Goal: Submit feedback/report problem

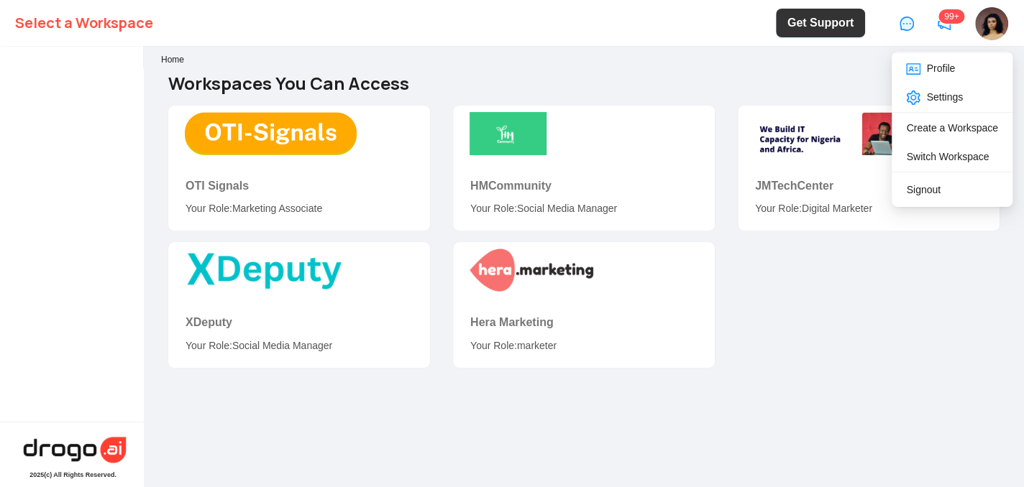
click at [986, 36] on img at bounding box center [991, 23] width 33 height 33
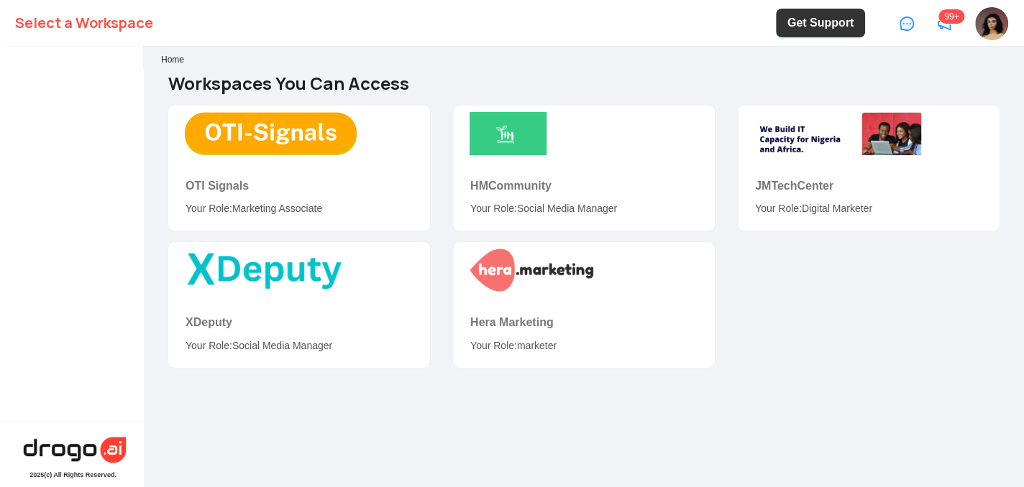
click at [897, 263] on div "OTI Signals Your Role: Marketing Associate HMCommunity Your Role: Social Media …" at bounding box center [584, 242] width 854 height 273
click at [40, 449] on img at bounding box center [75, 450] width 108 height 32
click at [66, 475] on div "2025 (c) All Rights Reserved." at bounding box center [72, 475] width 87 height 7
click at [73, 21] on b "Select a Workspace" at bounding box center [84, 23] width 138 height 46
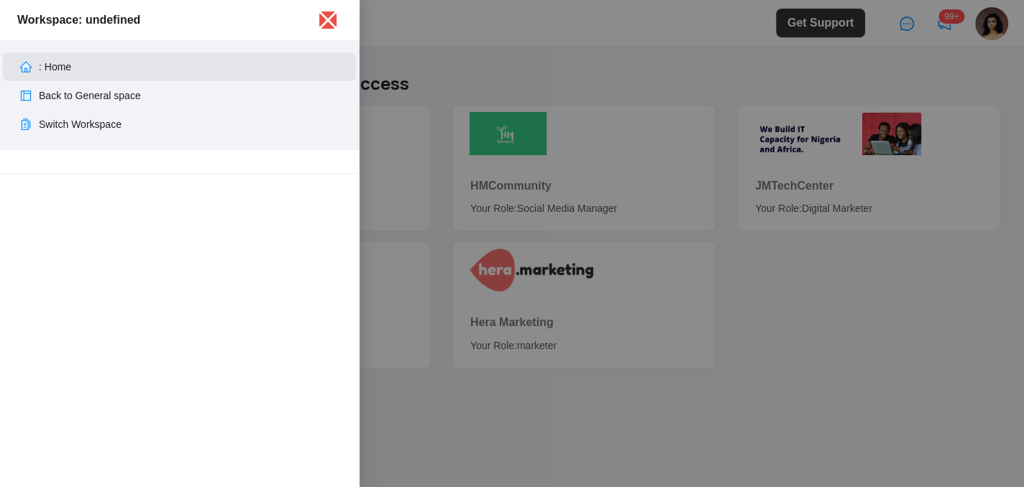
click at [47, 62] on link ": Home" at bounding box center [55, 67] width 32 height 12
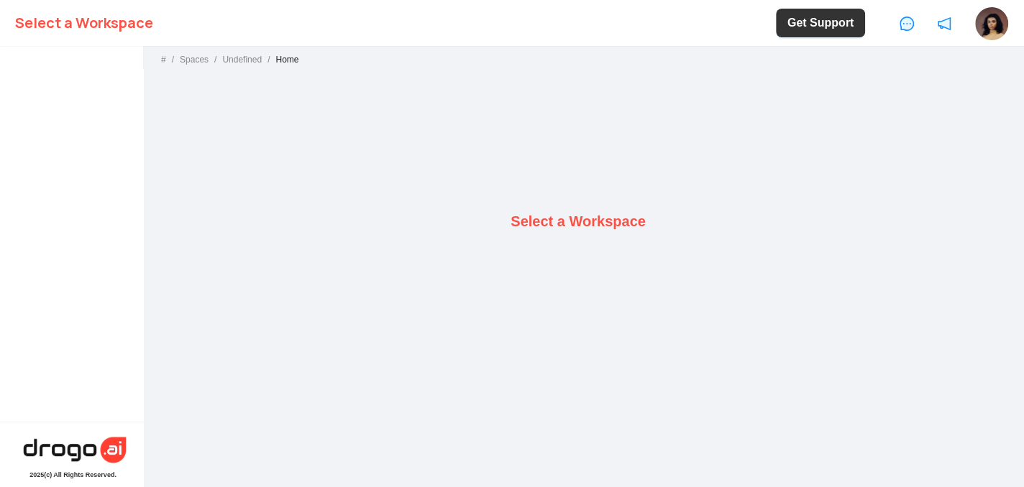
scroll to position [2, 0]
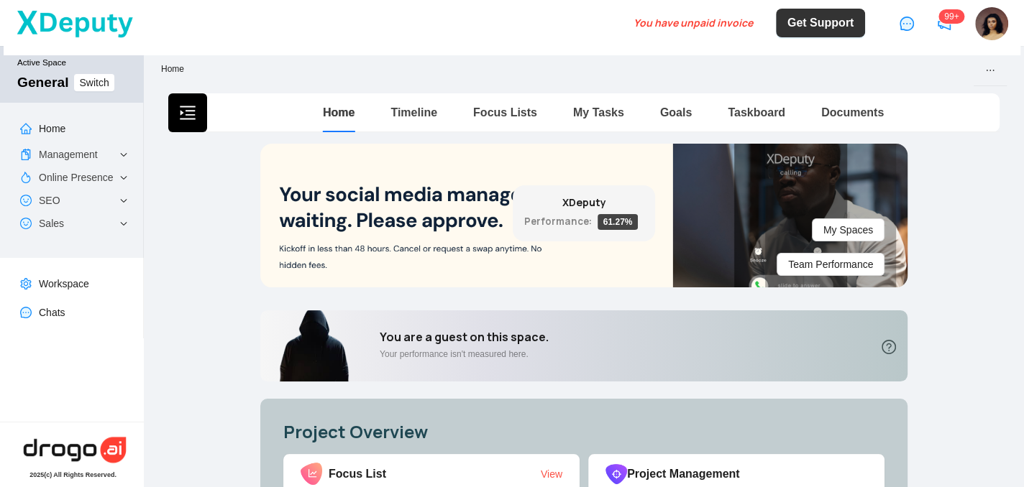
scroll to position [2, 0]
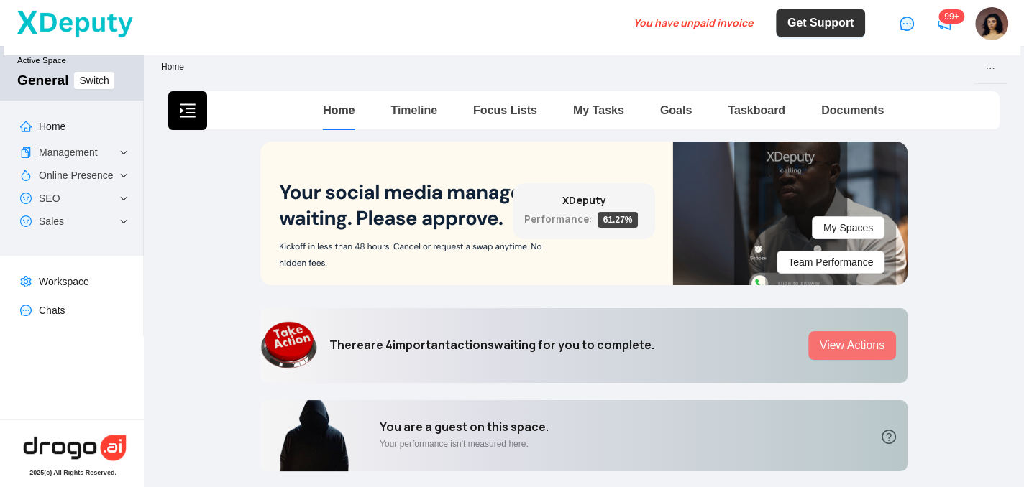
click at [671, 22] on div "You have unpaid invoice" at bounding box center [692, 23] width 119 height 66
drag, startPoint x: 671, startPoint y: 22, endPoint x: 570, endPoint y: 32, distance: 101.9
click at [570, 32] on ul "You have unpaid invoice Get Support 99+" at bounding box center [512, 22] width 1017 height 65
click at [689, 24] on div "You have unpaid invoice" at bounding box center [692, 23] width 119 height 66
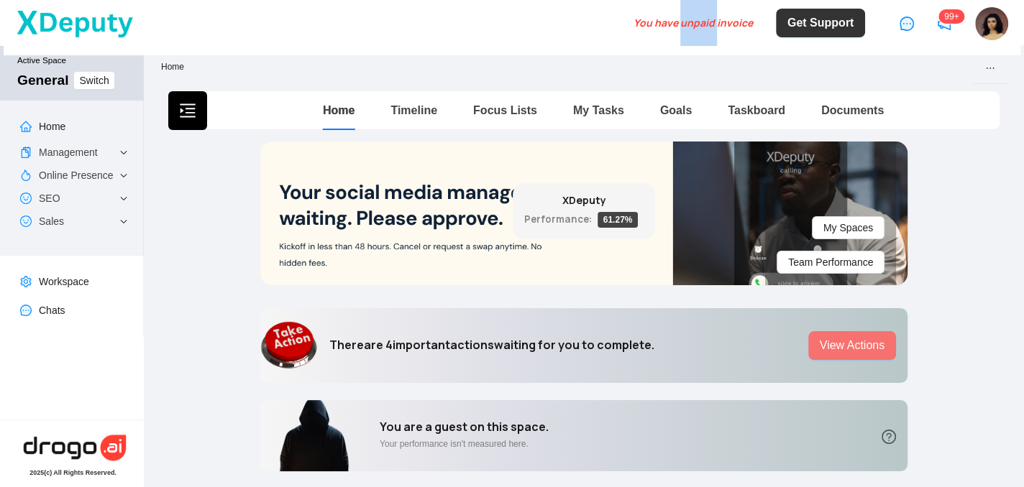
click at [689, 24] on div "You have unpaid invoice" at bounding box center [692, 23] width 119 height 66
click at [684, 22] on div "You have unpaid invoice" at bounding box center [692, 23] width 119 height 66
click at [674, 22] on div "You have unpaid invoice" at bounding box center [692, 23] width 119 height 66
click at [720, 22] on div "You have unpaid invoice" at bounding box center [692, 23] width 119 height 66
click at [718, 17] on div "You have unpaid invoice" at bounding box center [692, 23] width 119 height 66
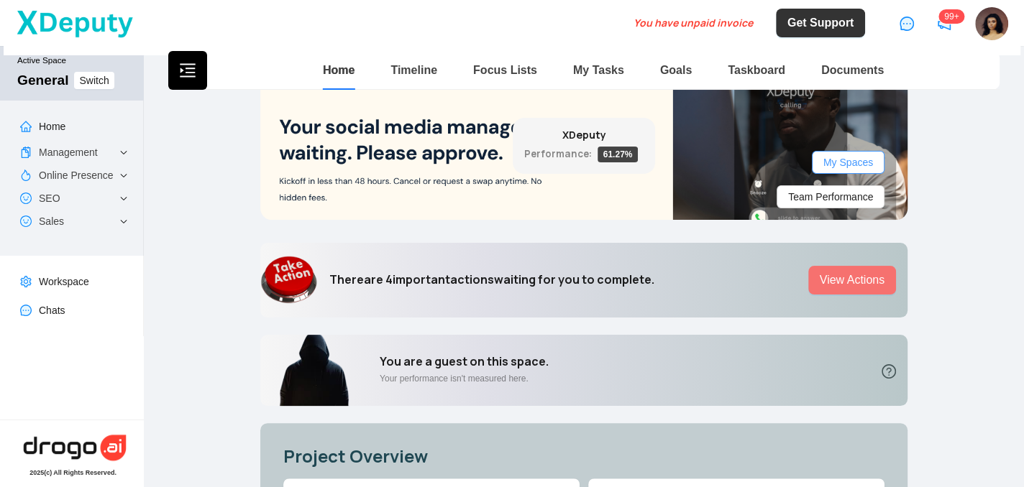
scroll to position [0, 0]
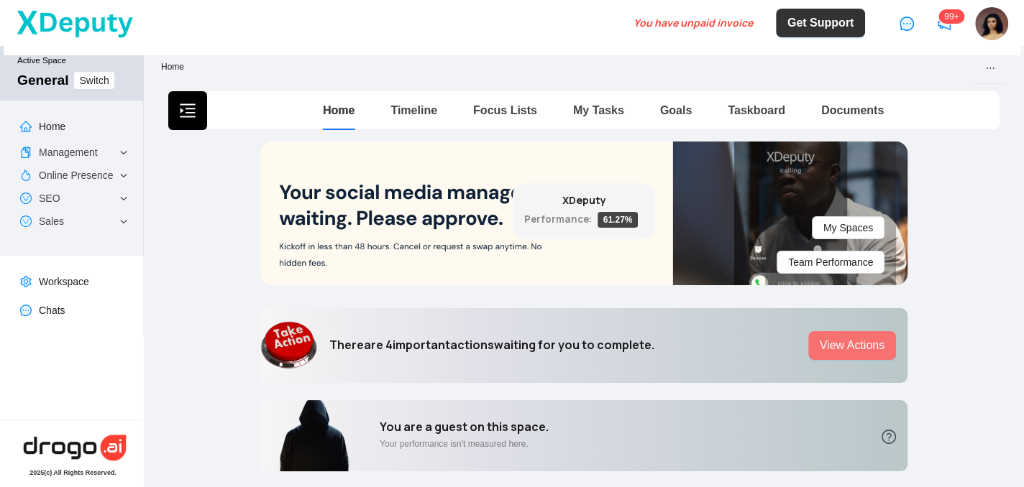
click at [679, 21] on div "You have unpaid invoice" at bounding box center [692, 23] width 119 height 66
click at [710, 22] on div "You have unpaid invoice" at bounding box center [692, 23] width 119 height 66
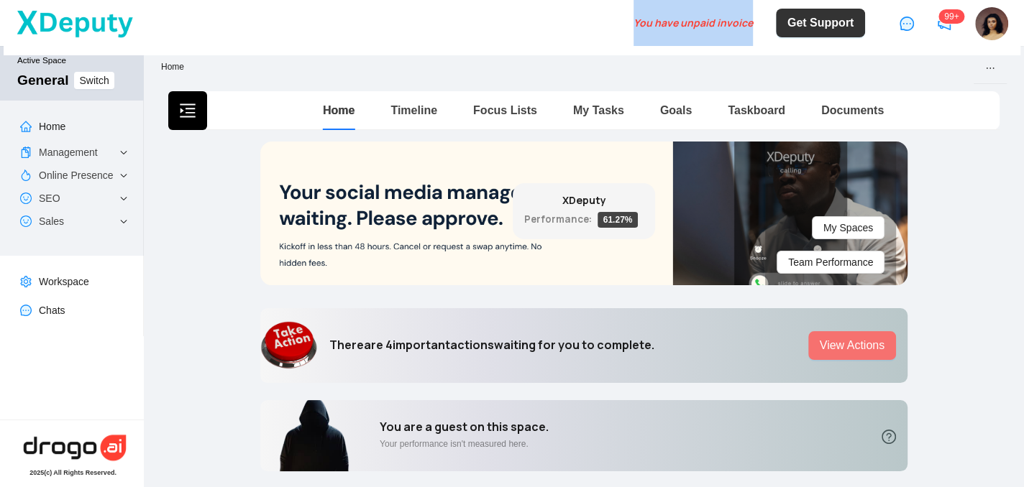
click at [710, 22] on div "You have unpaid invoice" at bounding box center [692, 23] width 119 height 66
click at [797, 79] on div "Home Back" at bounding box center [583, 67] width 845 height 33
click at [692, 22] on div "You have unpaid invoice" at bounding box center [692, 23] width 119 height 66
